Goal: Obtain resource: Download file/media

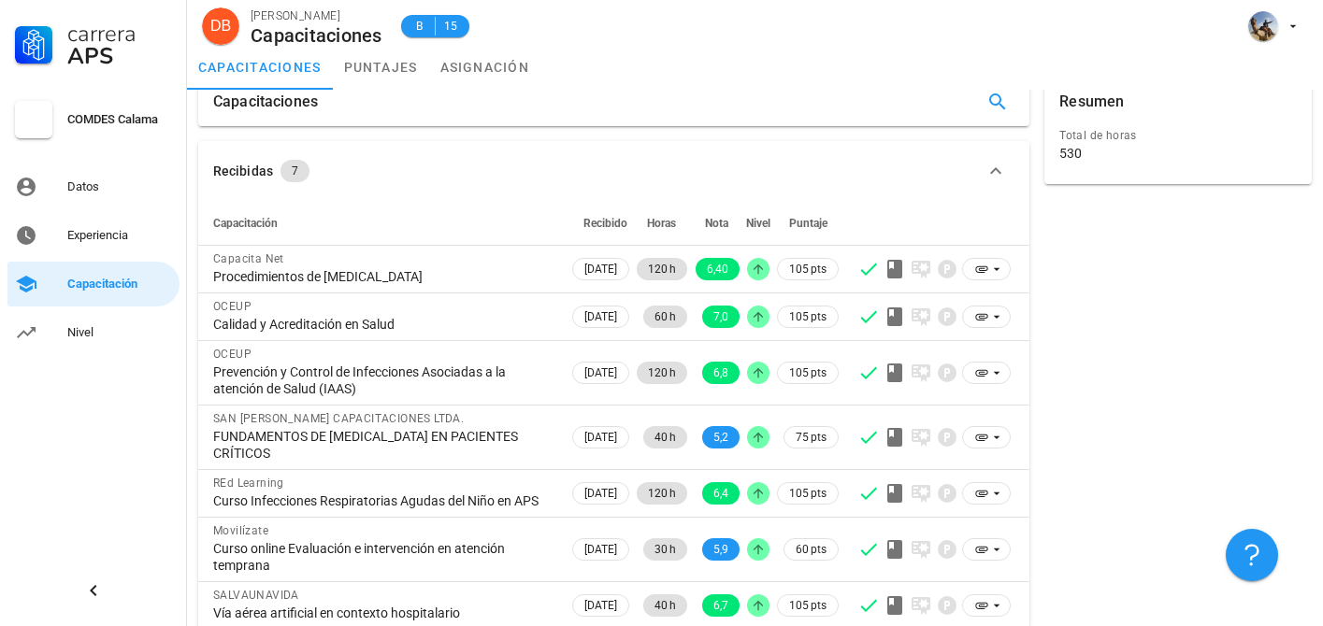
scroll to position [54, 0]
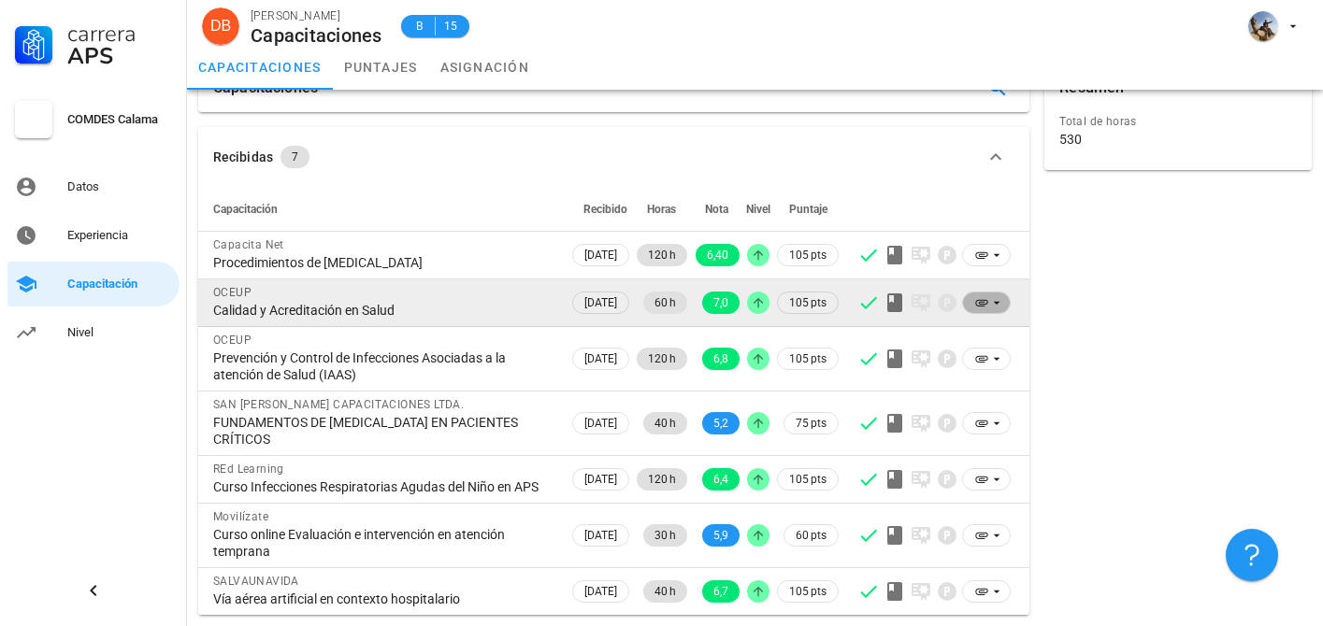
click at [991, 295] on icon at bounding box center [996, 302] width 15 height 15
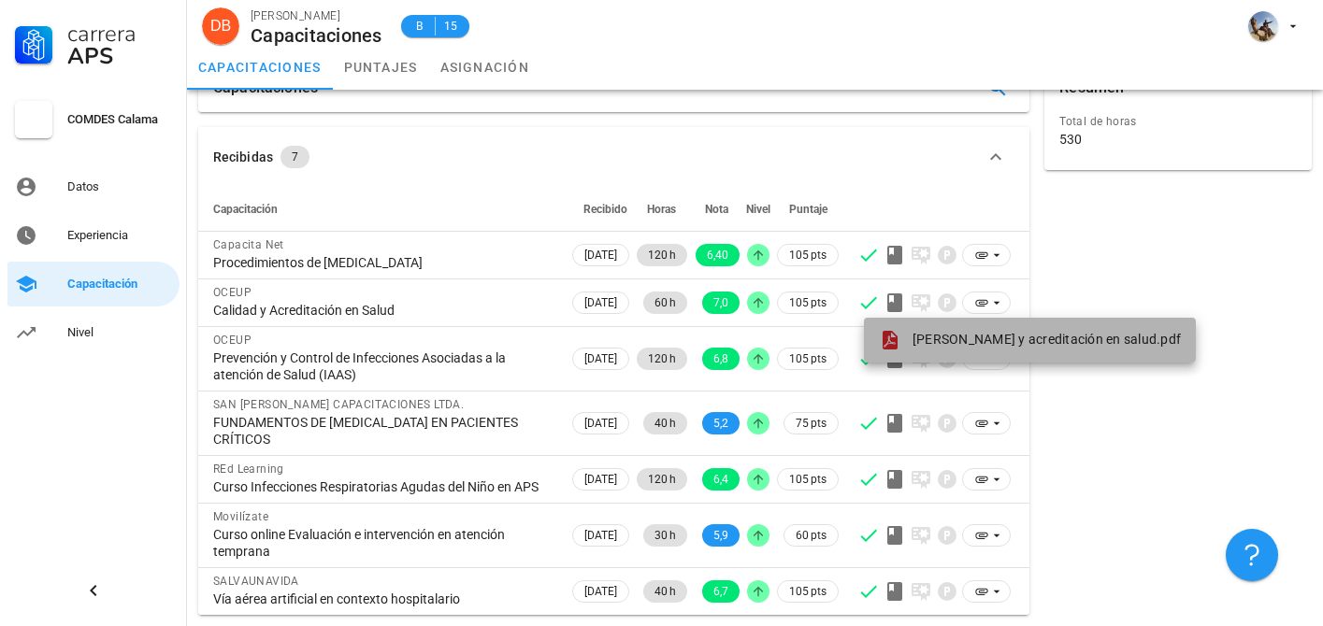
click at [983, 331] on div "[PERSON_NAME] y acreditación en salud.pdf" at bounding box center [1030, 340] width 302 height 22
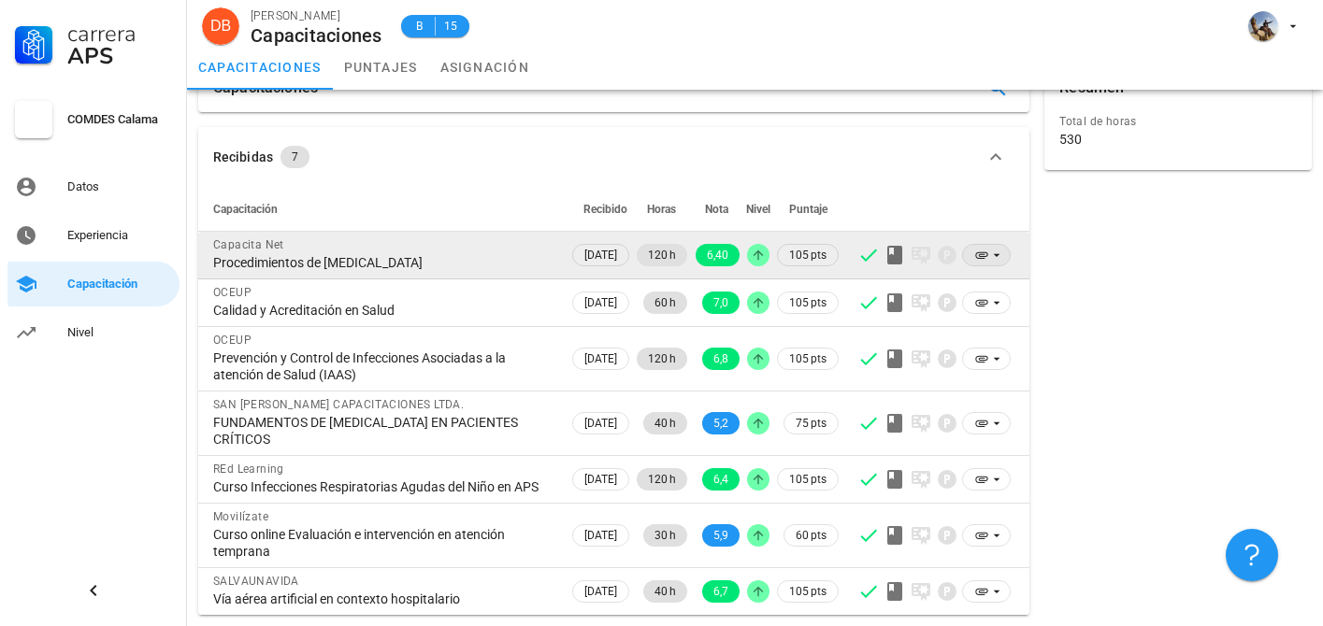
click at [995, 248] on icon at bounding box center [996, 255] width 15 height 15
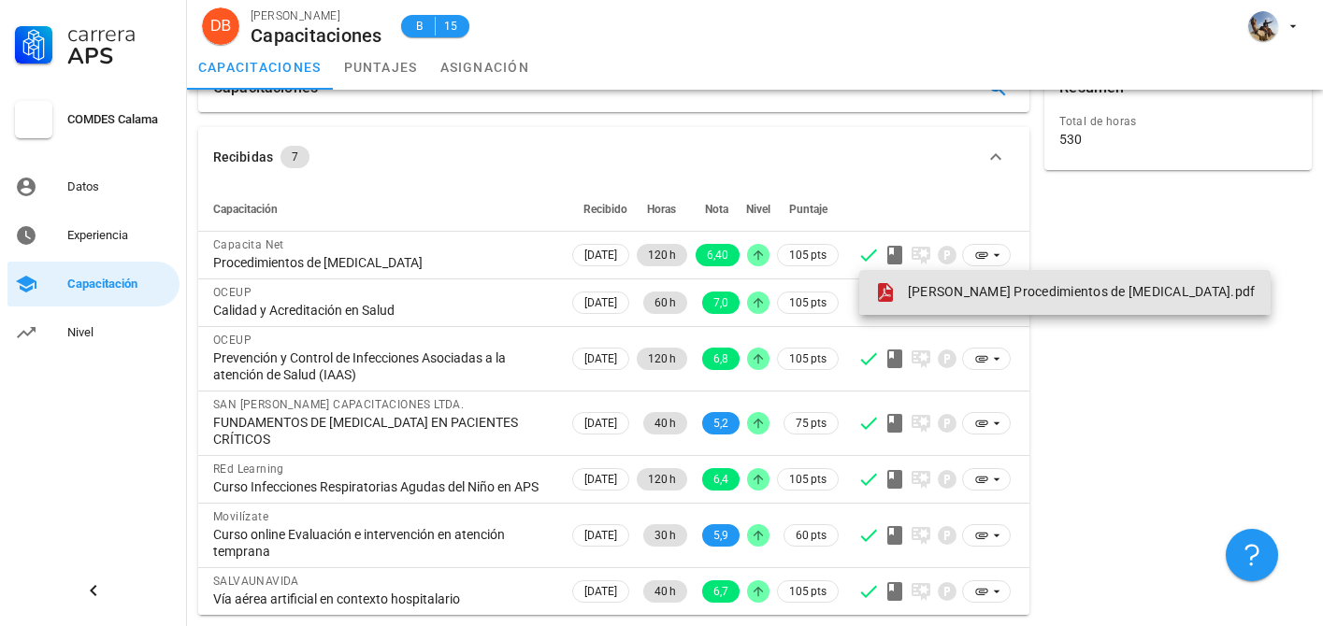
click at [927, 284] on span "[PERSON_NAME] Procedimientos de [MEDICAL_DATA].pdf" at bounding box center [1082, 291] width 348 height 15
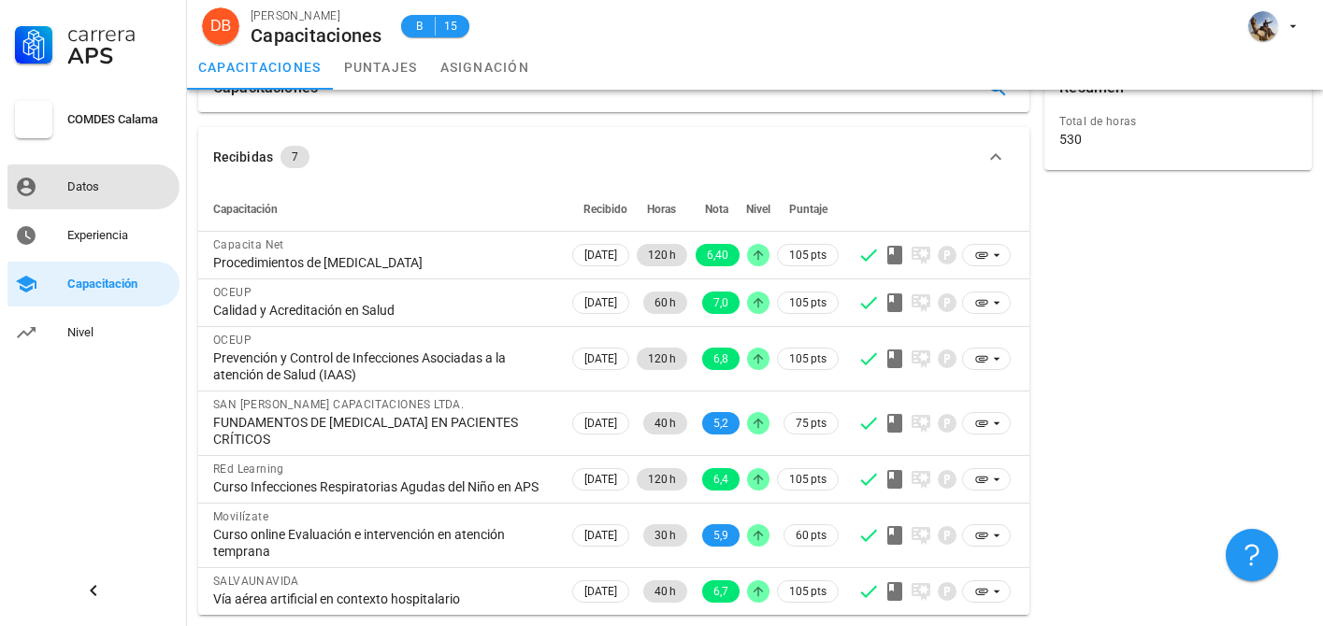
click at [95, 200] on div "Datos" at bounding box center [119, 187] width 105 height 30
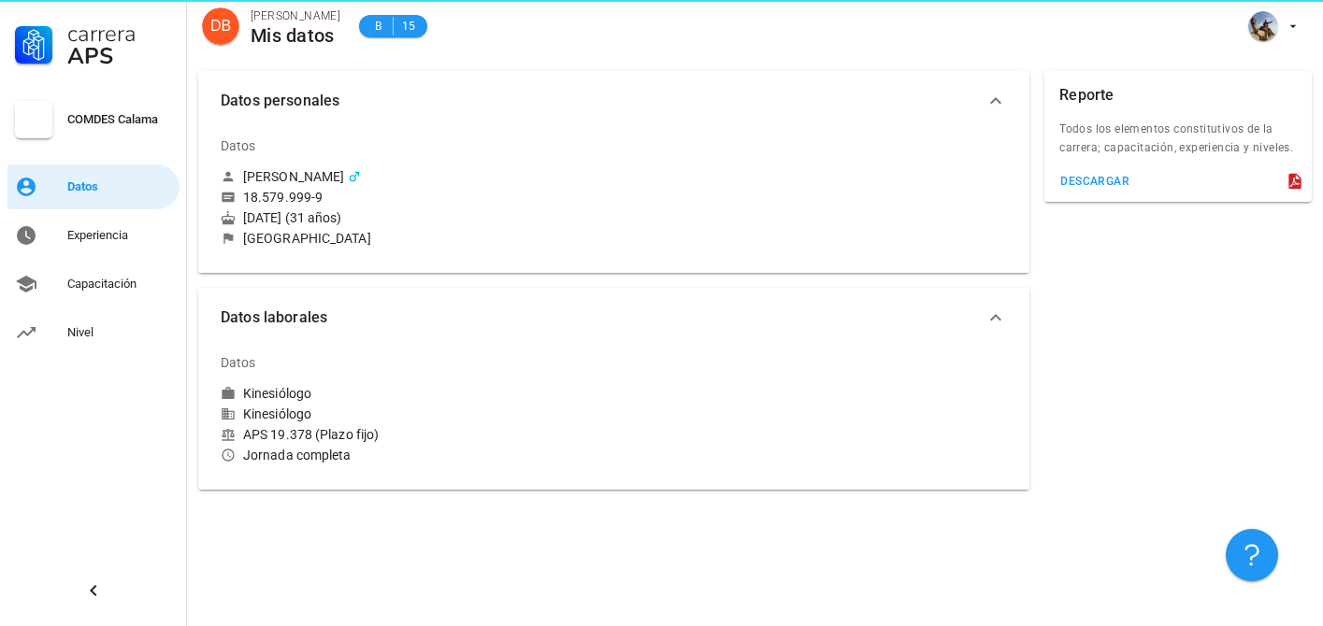
click at [236, 163] on div "Datos" at bounding box center [239, 145] width 36 height 45
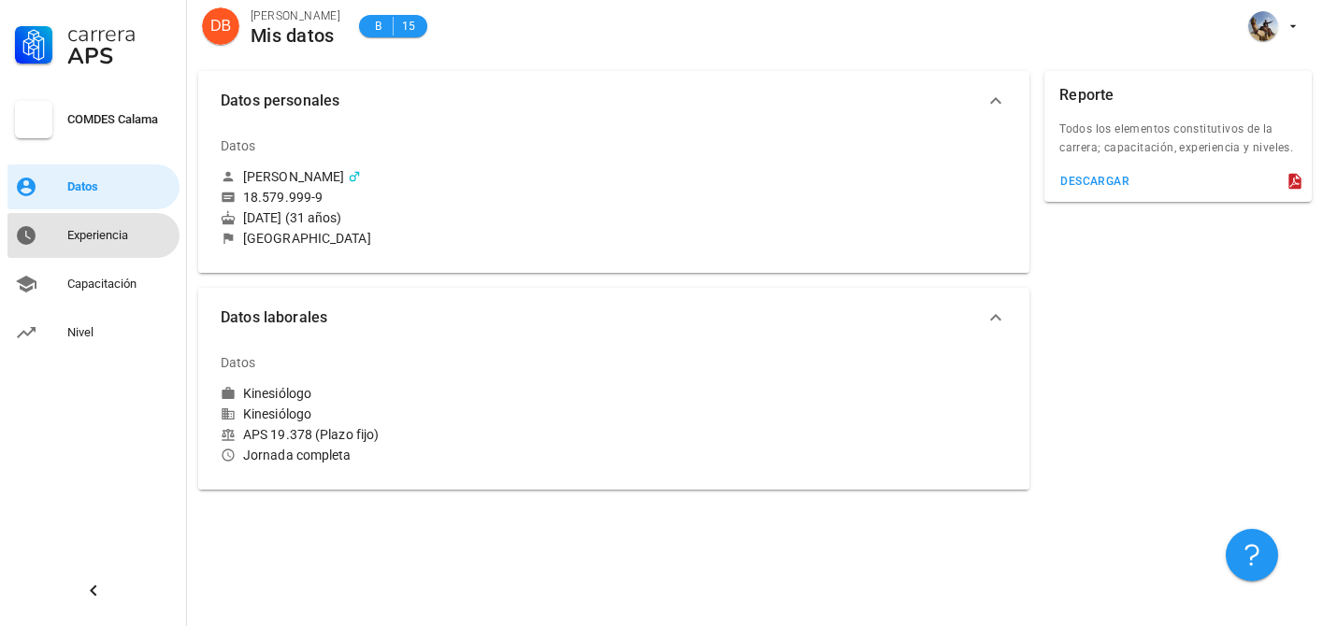
click at [90, 234] on div "Experiencia" at bounding box center [119, 235] width 105 height 15
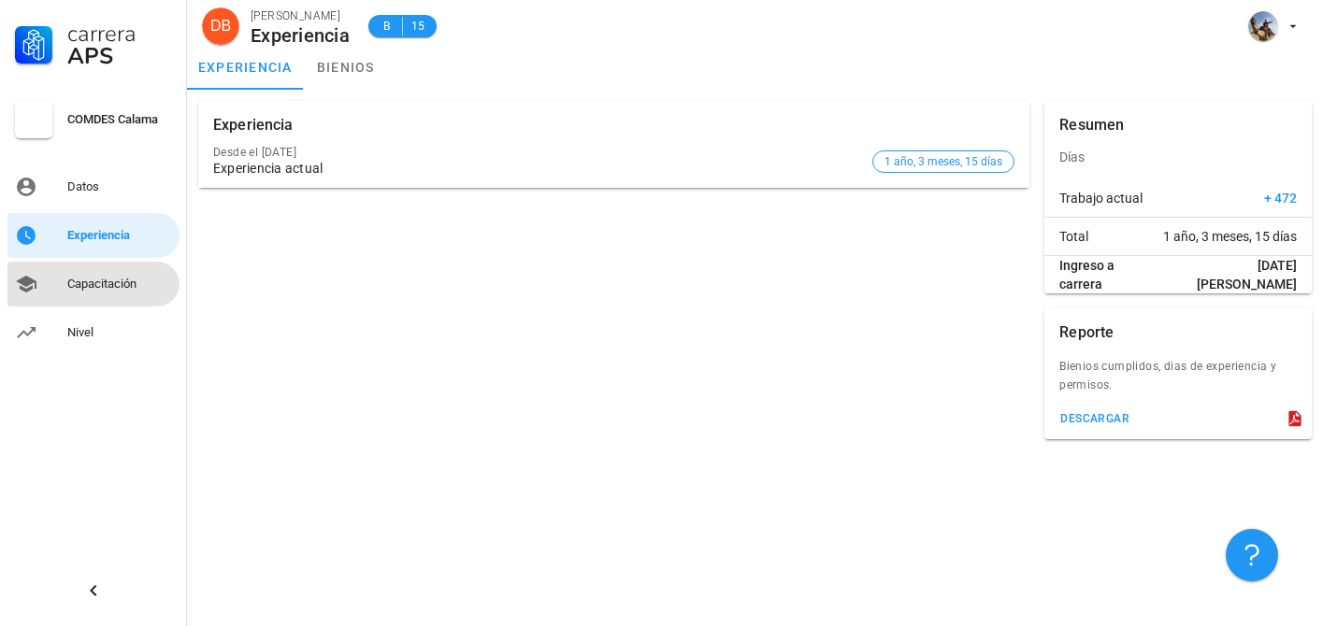
click at [86, 294] on div "Capacitación" at bounding box center [119, 284] width 105 height 30
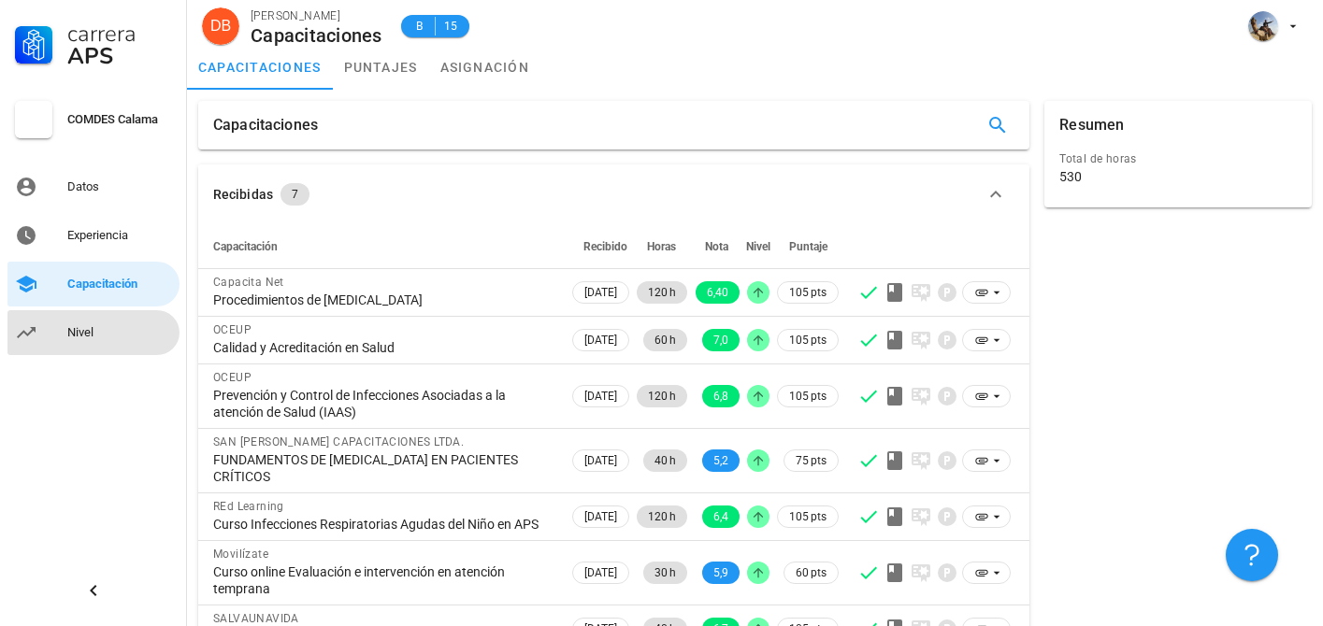
click at [86, 341] on div "Nivel" at bounding box center [119, 333] width 105 height 30
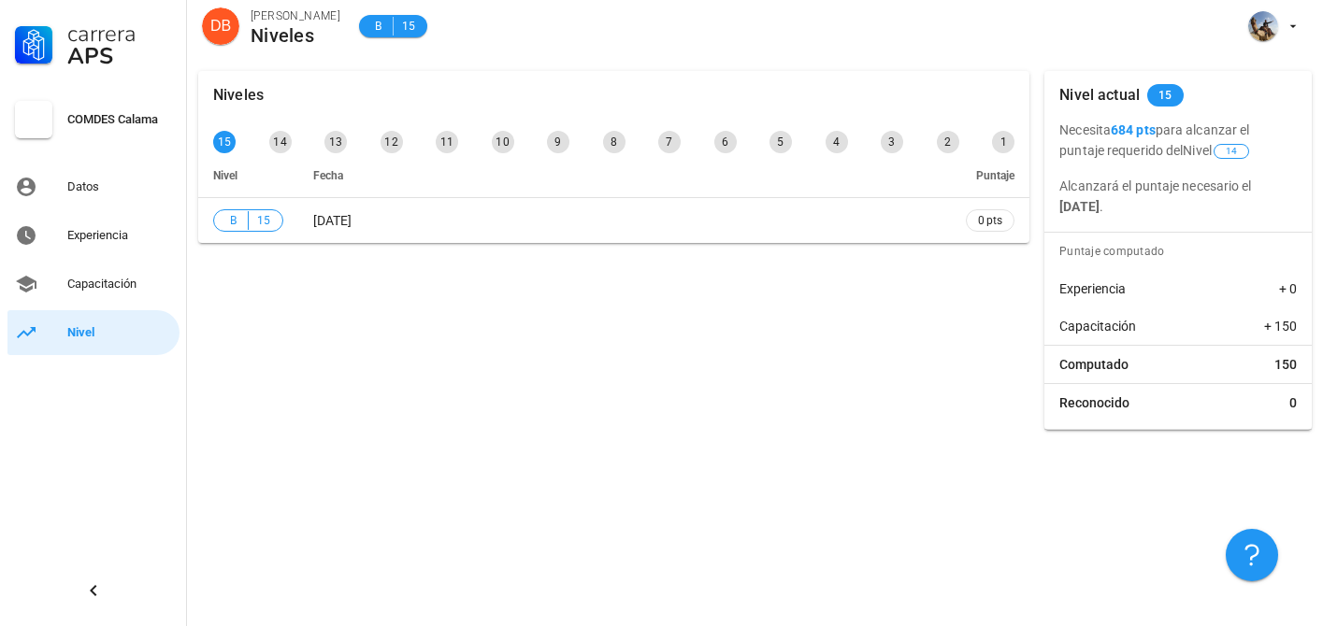
click at [103, 125] on div "COMDES Calama" at bounding box center [119, 119] width 105 height 15
click at [102, 183] on div "Datos" at bounding box center [119, 187] width 105 height 15
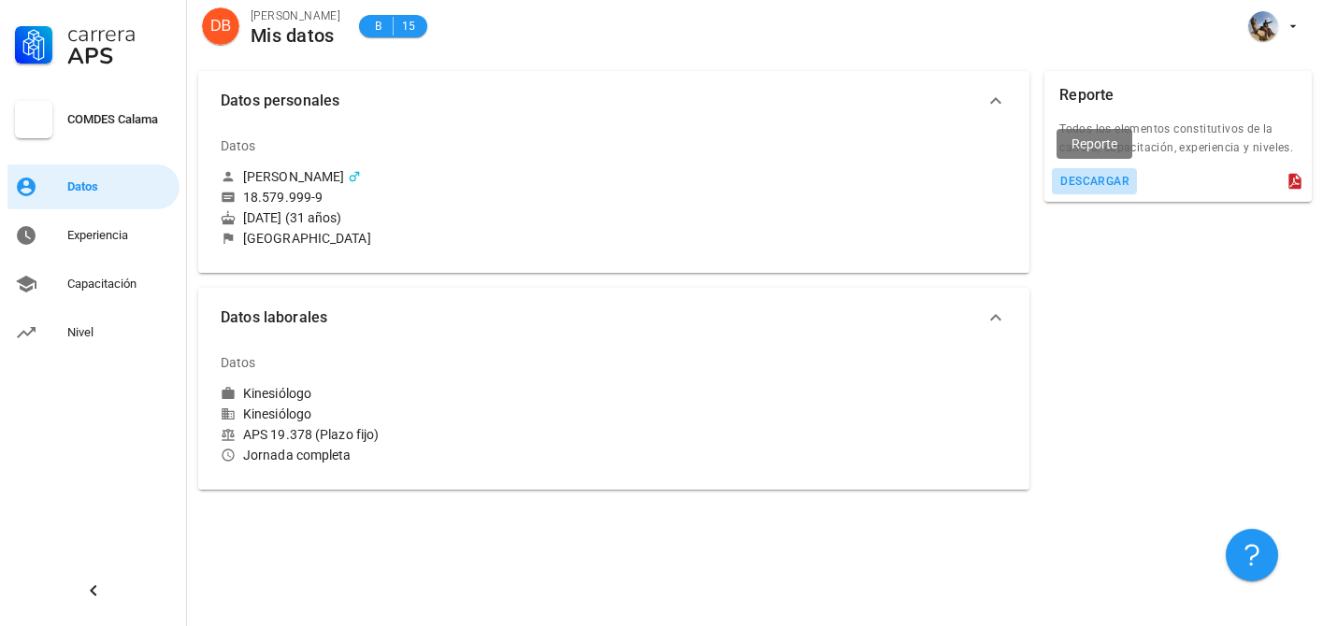
click at [1078, 182] on div "descargar" at bounding box center [1094, 181] width 70 height 13
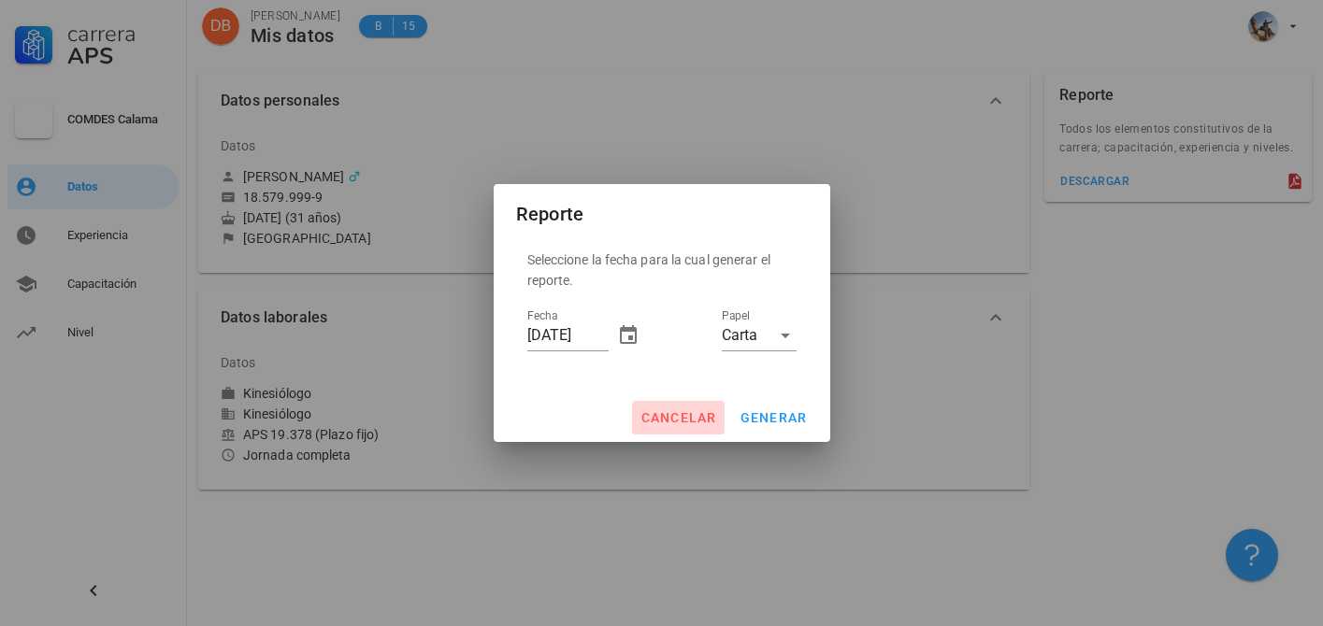
click at [695, 413] on span "cancelar" at bounding box center [678, 417] width 77 height 15
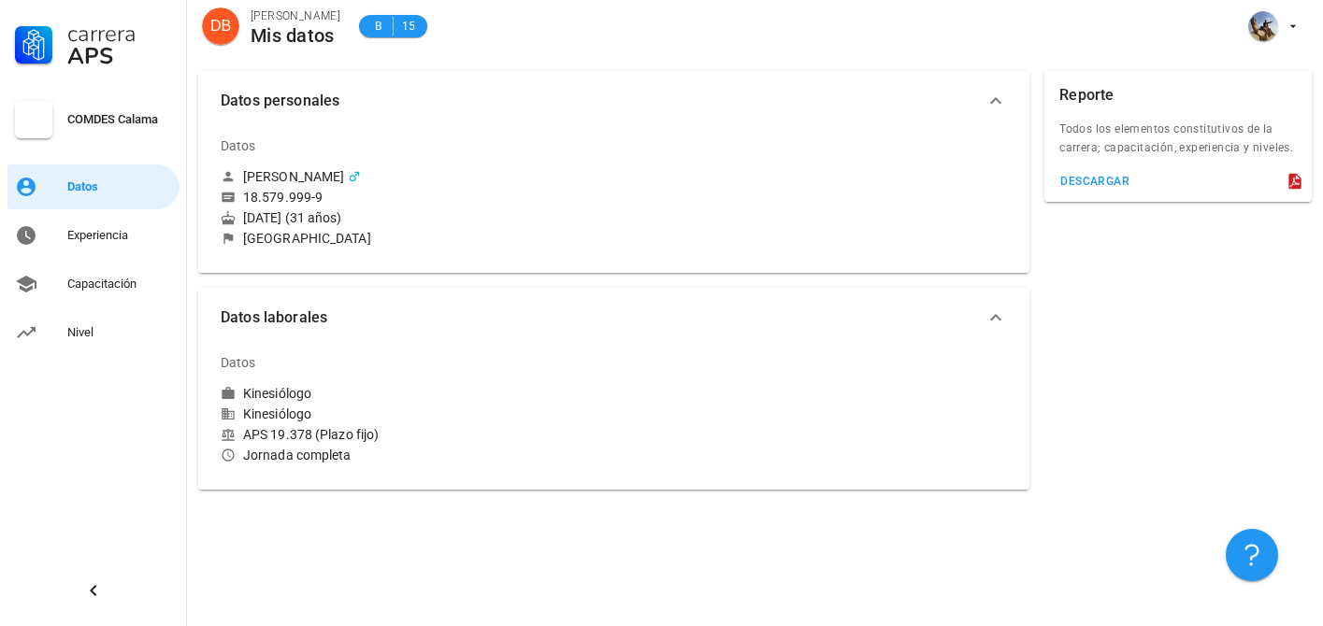
click at [270, 28] on div "Mis datos" at bounding box center [296, 35] width 90 height 21
click at [206, 30] on div "DB" at bounding box center [220, 25] width 37 height 37
click at [122, 113] on div "COMDES Calama" at bounding box center [119, 119] width 105 height 15
click at [101, 269] on div "Capacitación" at bounding box center [119, 284] width 105 height 30
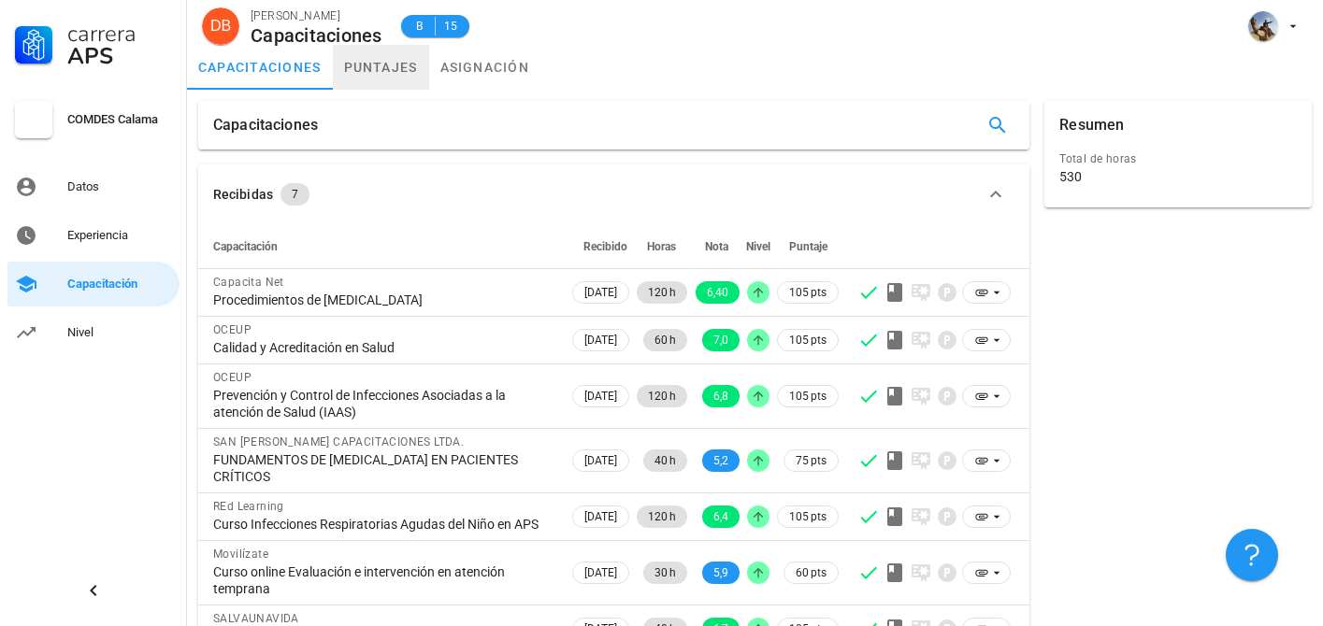
click at [384, 70] on link "puntajes" at bounding box center [381, 67] width 96 height 45
